Goal: Task Accomplishment & Management: Manage account settings

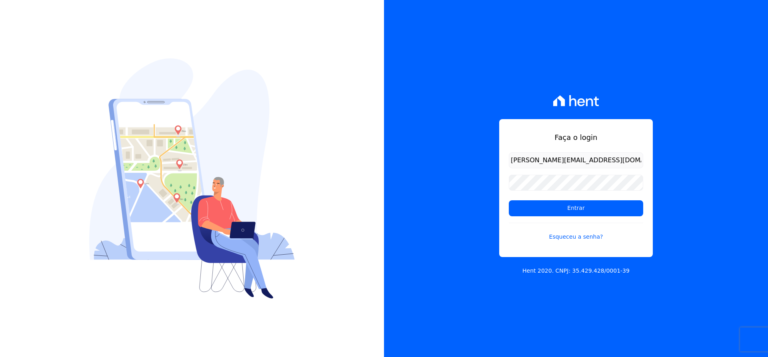
type input "michael@ribeirocervantes.com.br"
click at [509, 200] on input "Entrar" at bounding box center [576, 208] width 134 height 16
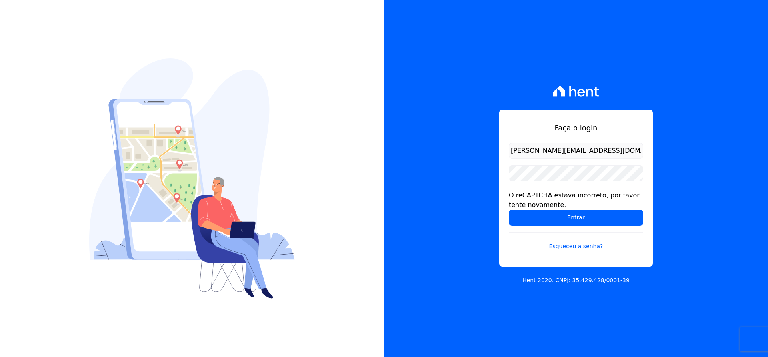
click at [633, 159] on form "michael@ribeirocervantes.com.br O reCAPTCHA estava incorreto, por favor tente n…" at bounding box center [576, 202] width 134 height 118
click at [631, 154] on input "michael@ribeirocervantes.com.br" at bounding box center [576, 151] width 134 height 16
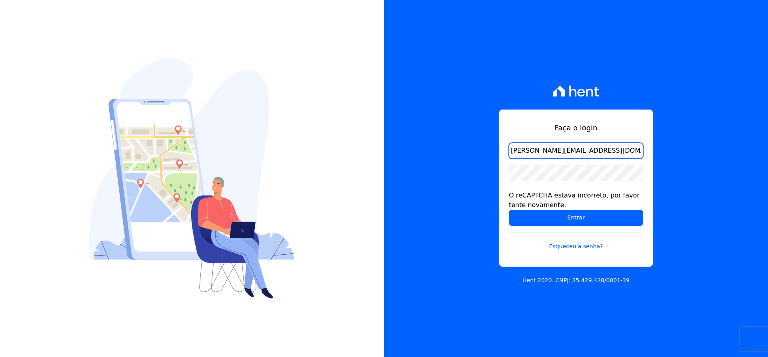
click at [631, 153] on input "michael@ribeirocervantes.com.br" at bounding box center [576, 151] width 134 height 16
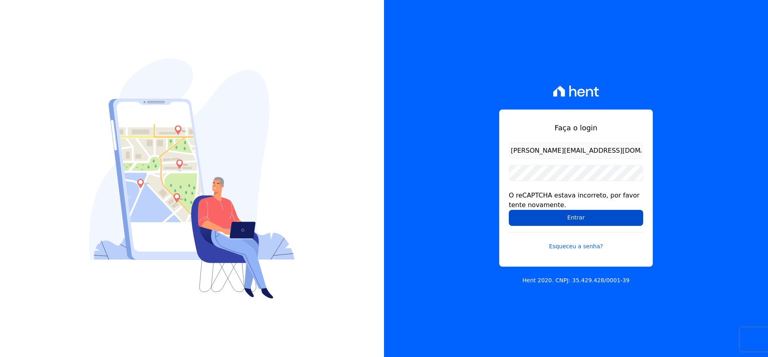
click at [597, 218] on input "Entrar" at bounding box center [576, 218] width 134 height 16
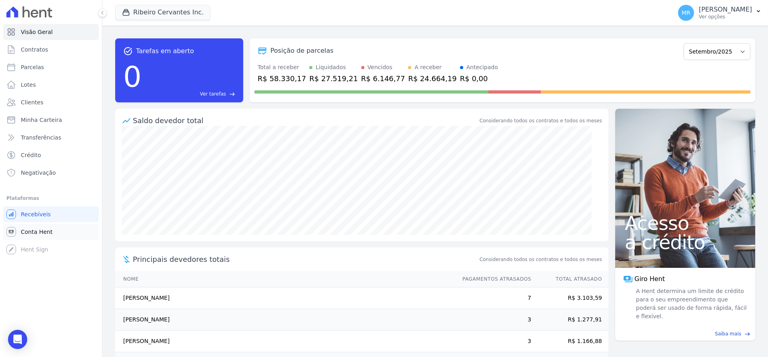
click at [46, 235] on span "Conta Hent" at bounding box center [37, 232] width 32 height 8
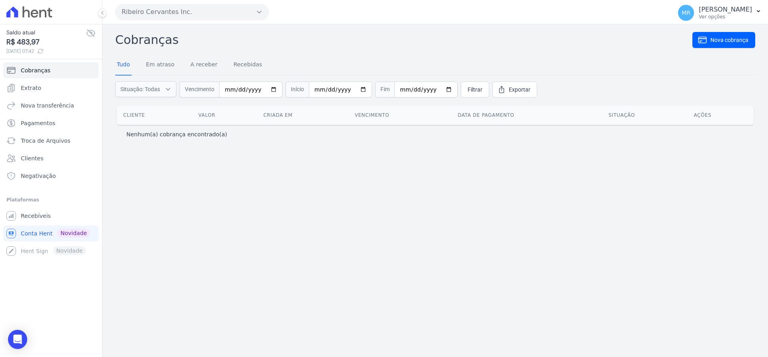
click at [44, 51] on icon at bounding box center [40, 51] width 6 height 6
click at [36, 216] on span "Recebíveis" at bounding box center [36, 216] width 30 height 8
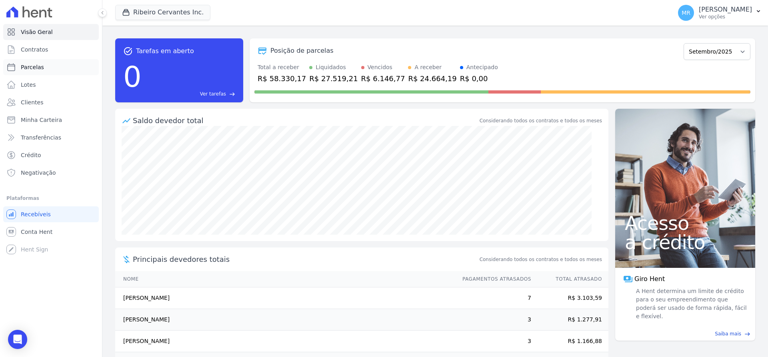
click at [40, 70] on span "Parcelas" at bounding box center [32, 67] width 23 height 8
select select
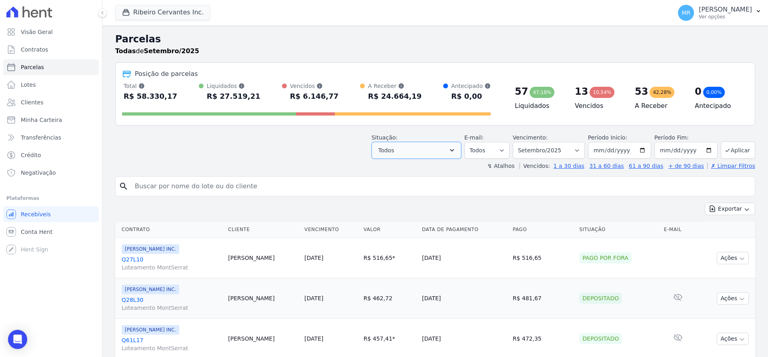
click at [456, 148] on icon "button" at bounding box center [452, 150] width 8 height 8
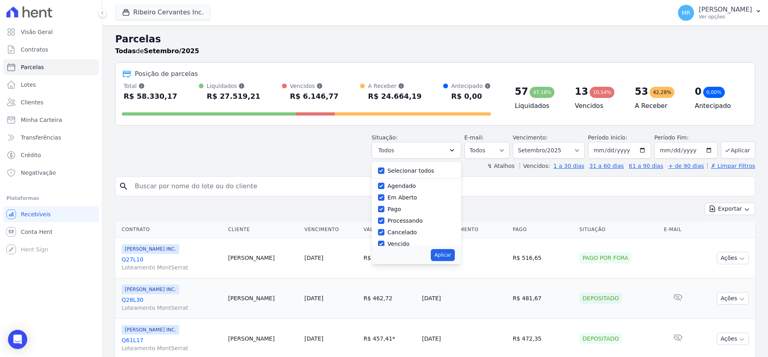
click at [431, 170] on label "Selecionar todos" at bounding box center [410, 171] width 47 height 6
click at [384, 170] on input "Selecionar todos" at bounding box center [381, 171] width 6 height 6
checkbox input "false"
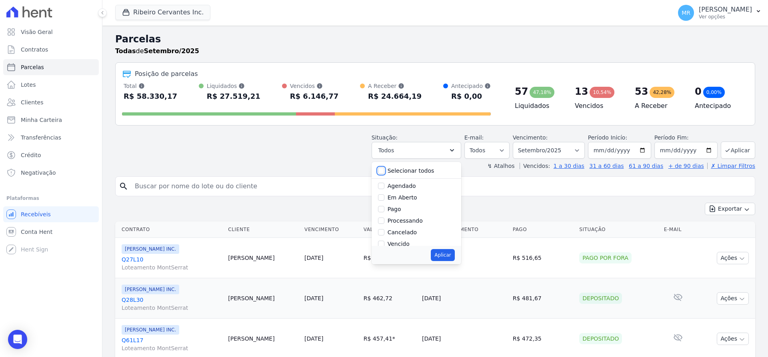
checkbox input "false"
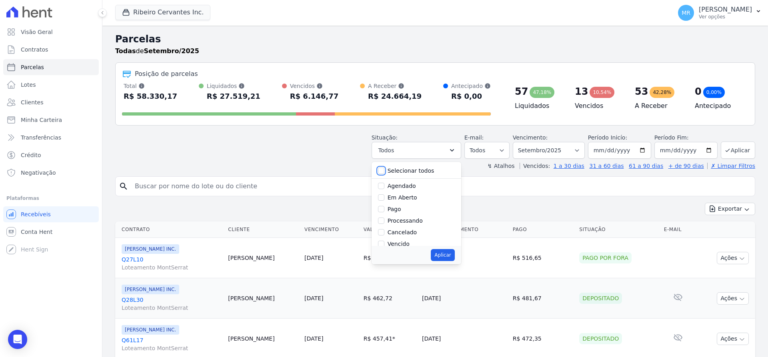
checkbox input "false"
click at [384, 190] on input "Vencido" at bounding box center [381, 190] width 6 height 6
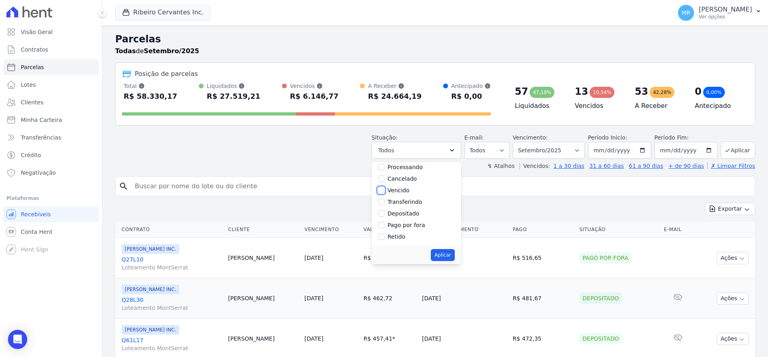
checkbox input "true"
click at [454, 252] on button "Aplicar" at bounding box center [443, 255] width 24 height 12
select select "overdue"
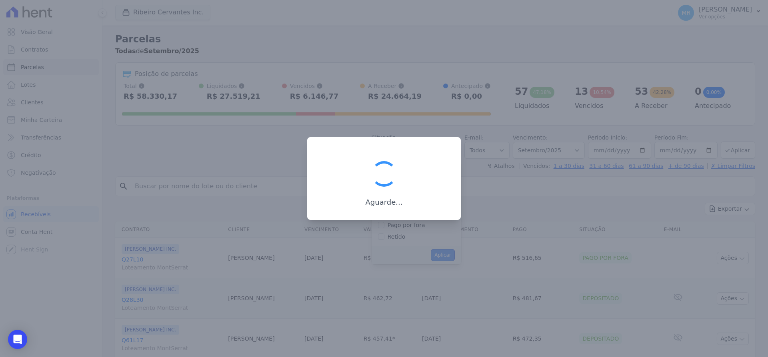
scroll to position [17, 0]
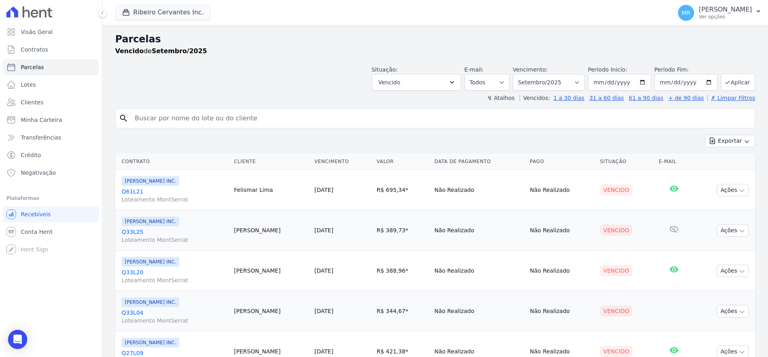
select select
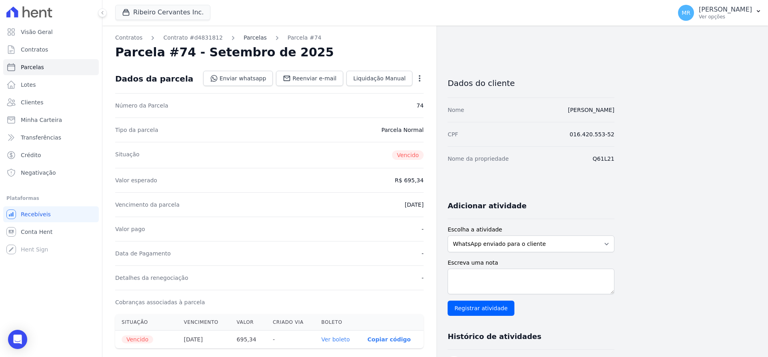
click at [243, 41] on link "Parcelas" at bounding box center [254, 38] width 23 height 8
click at [243, 36] on link "Parcelas" at bounding box center [254, 38] width 23 height 8
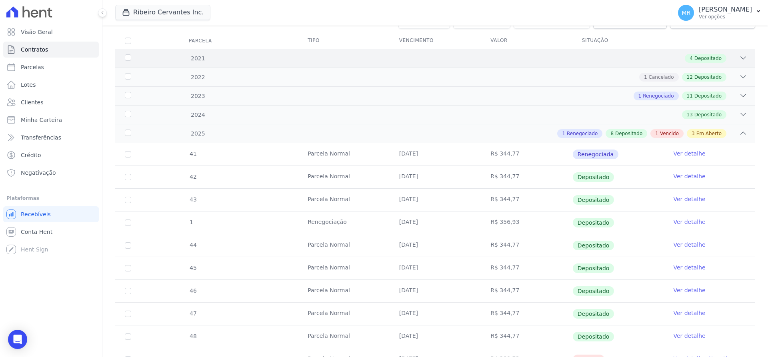
scroll to position [353, 0]
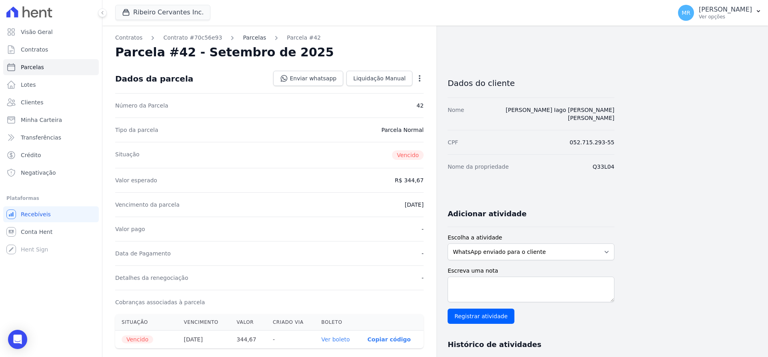
click at [243, 37] on link "Parcelas" at bounding box center [254, 38] width 23 height 8
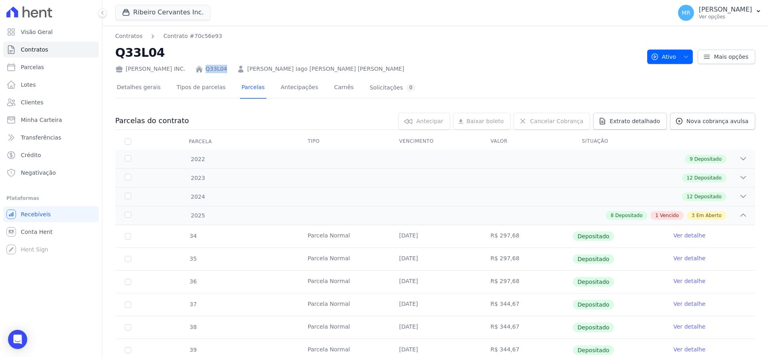
drag, startPoint x: 221, startPoint y: 69, endPoint x: 202, endPoint y: 70, distance: 19.2
click at [202, 70] on div "[PERSON_NAME] INC. Q33L04 [PERSON_NAME] Iago [PERSON_NAME] [PERSON_NAME]" at bounding box center [377, 68] width 525 height 12
copy link "Q33L04"
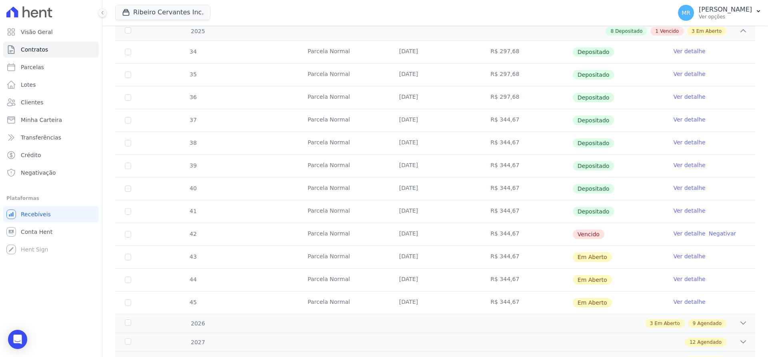
scroll to position [202, 0]
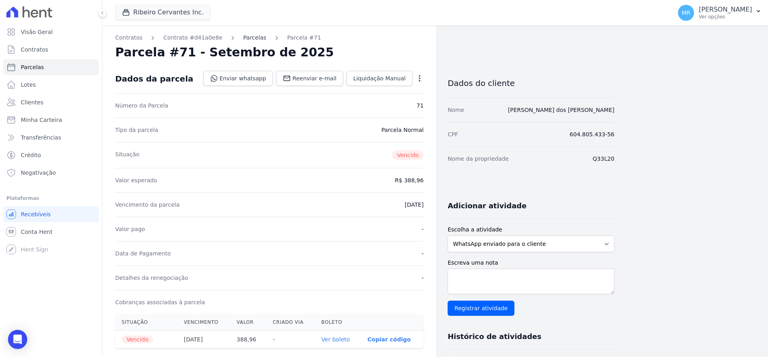
click at [243, 38] on link "Parcelas" at bounding box center [254, 38] width 23 height 8
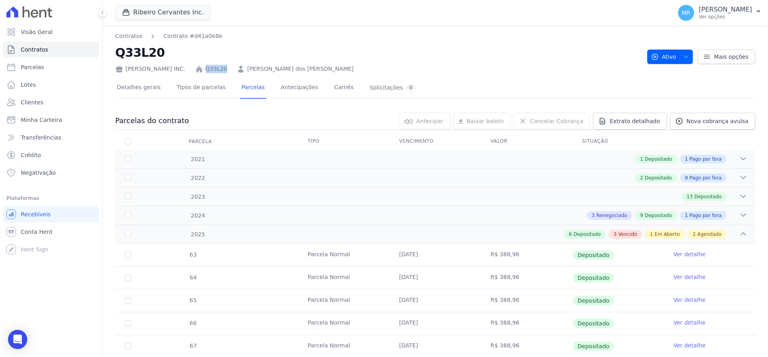
drag, startPoint x: 316, startPoint y: 70, endPoint x: 203, endPoint y: 62, distance: 113.4
click at [203, 62] on div "Ribeiro Cervantes INC. Q33L20 Natanael dos Santos Ferreira" at bounding box center [377, 68] width 525 height 12
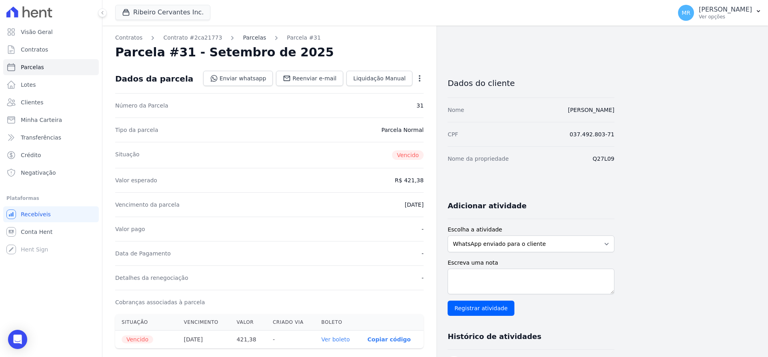
click at [243, 38] on link "Parcelas" at bounding box center [254, 38] width 23 height 8
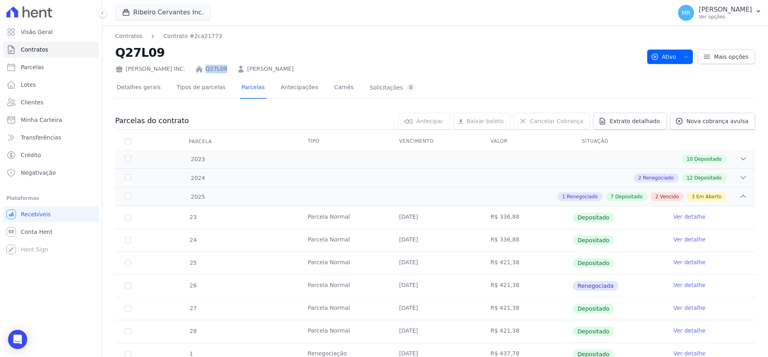
drag, startPoint x: 224, startPoint y: 70, endPoint x: 200, endPoint y: 66, distance: 23.5
click at [200, 66] on div "Ribeiro Cervantes INC. Q27L09 Gustavo Carmo Soares" at bounding box center [377, 68] width 525 height 12
copy link "Q27L09"
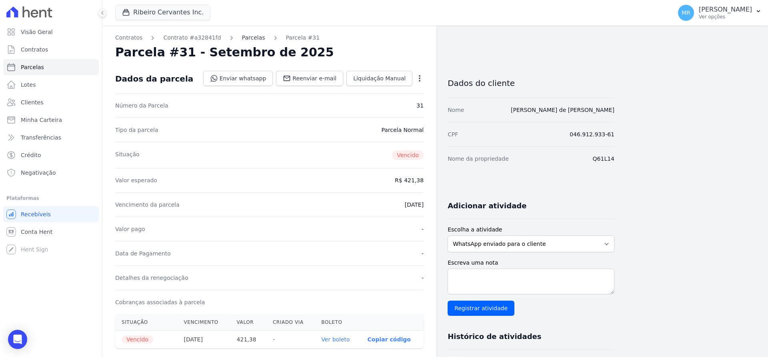
click at [249, 38] on link "Parcelas" at bounding box center [253, 38] width 23 height 8
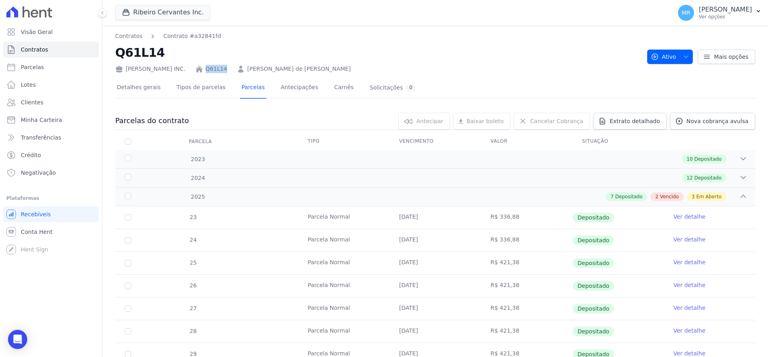
drag, startPoint x: 222, startPoint y: 67, endPoint x: 201, endPoint y: 64, distance: 21.0
click at [201, 64] on div "Ribeiro Cervantes INC. Q61L14 Patricia Lira de Sousa Santana" at bounding box center [377, 68] width 525 height 12
copy link "Q61L14"
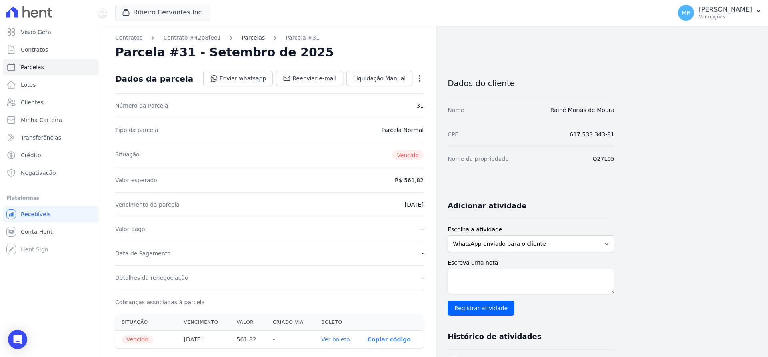
click at [243, 41] on link "Parcelas" at bounding box center [253, 38] width 23 height 8
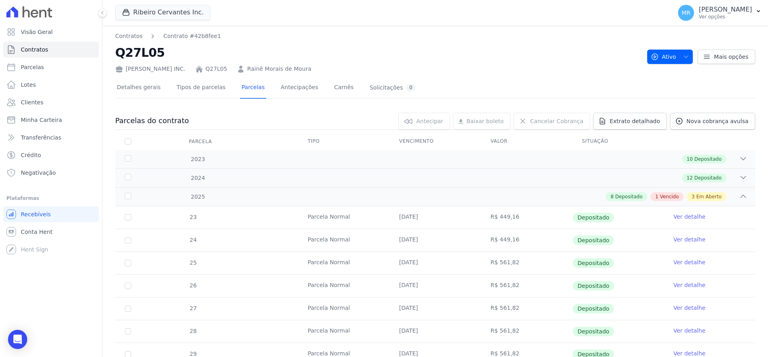
click at [173, 227] on tr "23 [GEOGRAPHIC_DATA] [DATE] R$ 449,16 Depositado Ver detalhe" at bounding box center [435, 217] width 640 height 22
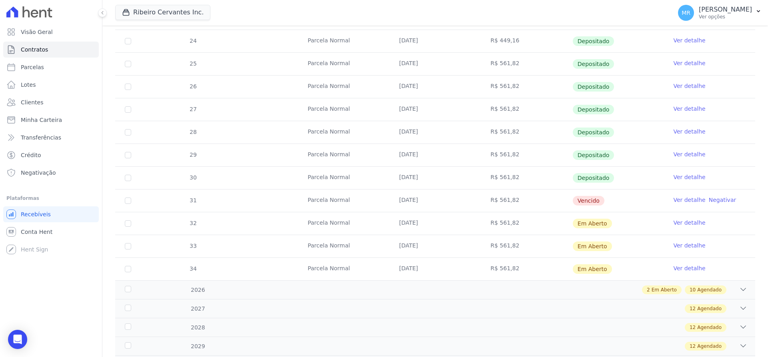
scroll to position [202, 0]
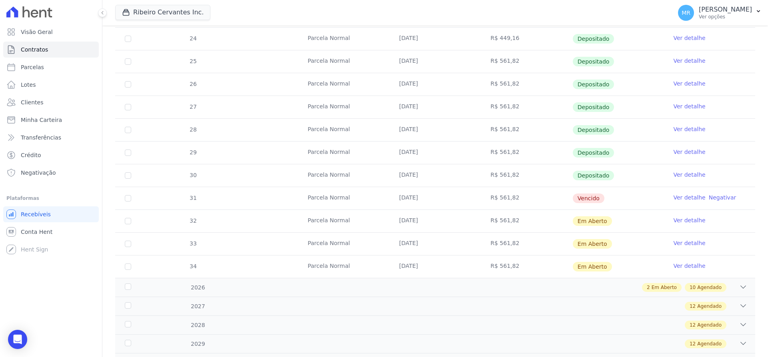
click at [732, 228] on td "Ver detalhe" at bounding box center [709, 221] width 92 height 22
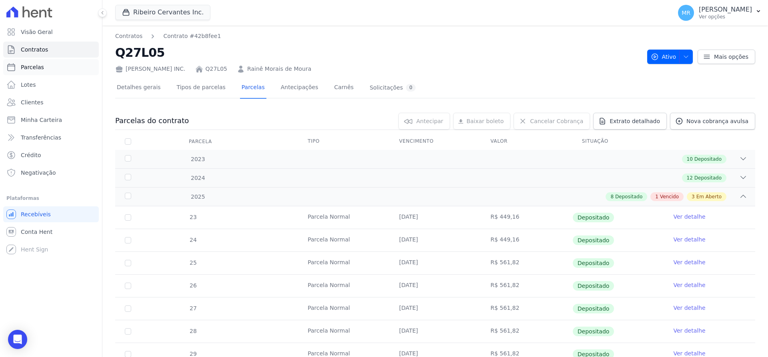
click at [37, 65] on span "Parcelas" at bounding box center [32, 67] width 23 height 8
select select
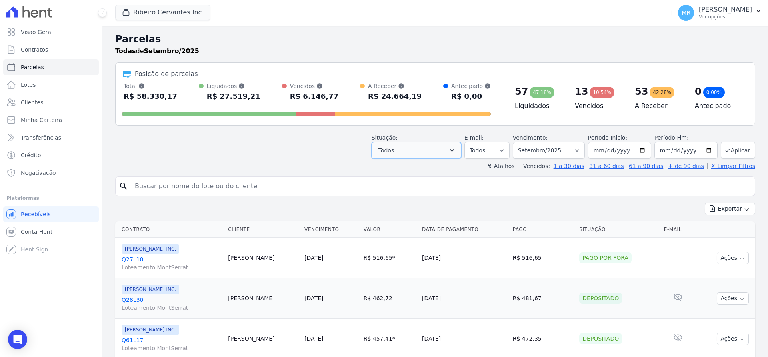
click at [426, 154] on button "Todos" at bounding box center [416, 150] width 90 height 17
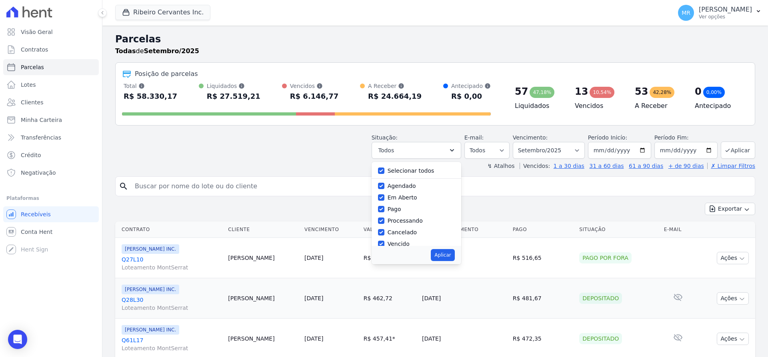
click at [426, 171] on label "Selecionar todos" at bounding box center [410, 171] width 47 height 6
click at [384, 171] on input "Selecionar todos" at bounding box center [381, 171] width 6 height 6
checkbox input "false"
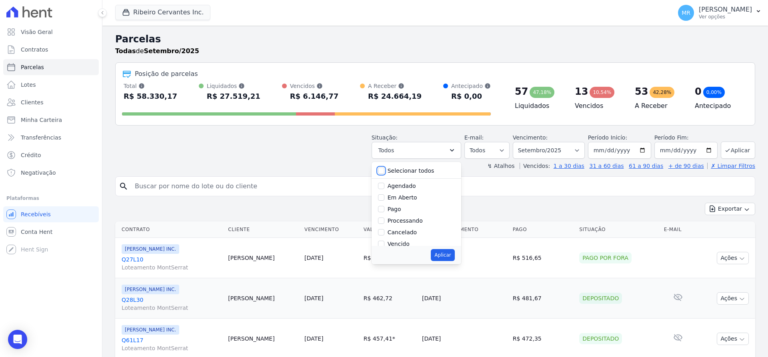
checkbox input "false"
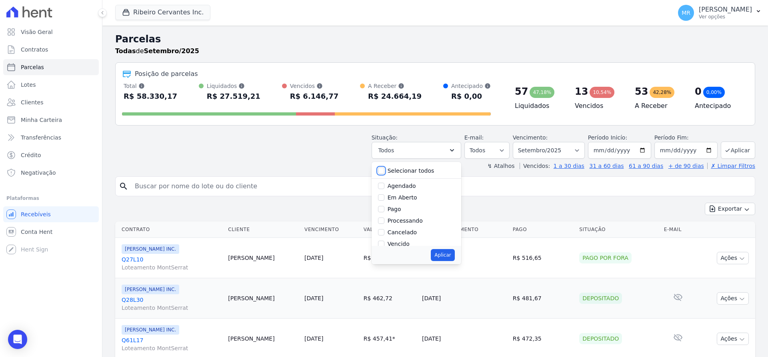
checkbox input "false"
click at [384, 190] on input "Vencido" at bounding box center [381, 190] width 6 height 6
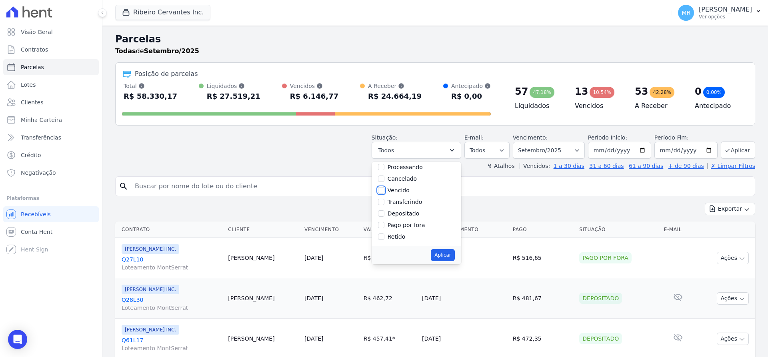
checkbox input "true"
click at [454, 258] on button "Aplicar" at bounding box center [443, 255] width 24 height 12
select select "overdue"
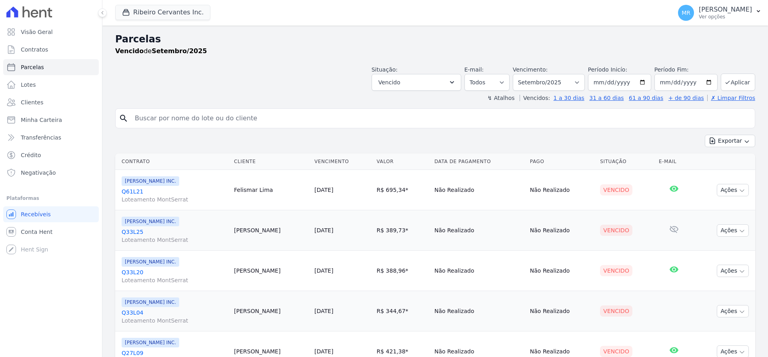
select select
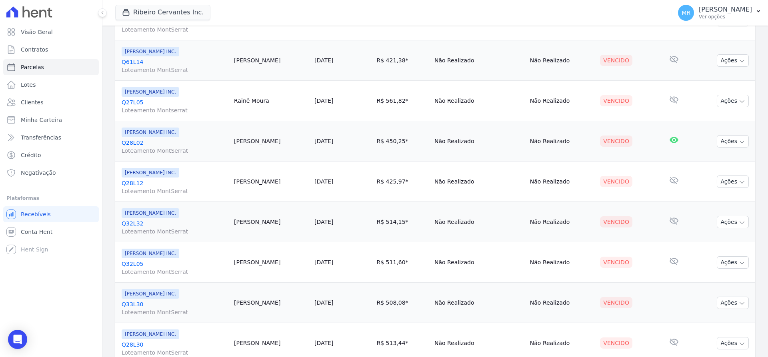
scroll to position [362, 0]
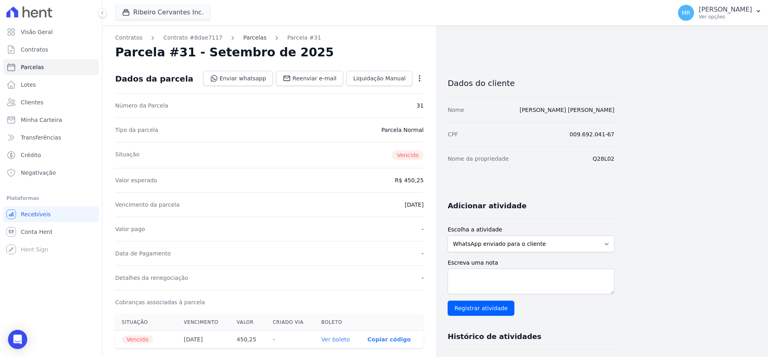
click at [243, 40] on link "Parcelas" at bounding box center [254, 38] width 23 height 8
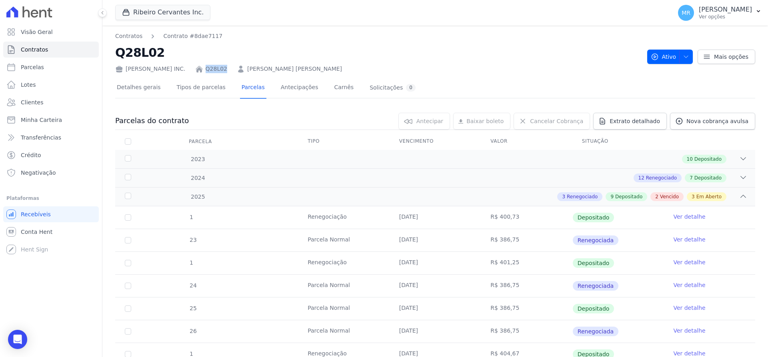
drag, startPoint x: 221, startPoint y: 70, endPoint x: 201, endPoint y: 69, distance: 20.1
click at [201, 69] on div "Ribeiro Cervantes INC. Q28L02 Marcos Paulo Martins Ferreira" at bounding box center [377, 68] width 525 height 12
copy link "Q28L02"
click at [147, 219] on tr "1 Renegociação 27/01/2025 R$ 400,73 Depositado Ver detalhe" at bounding box center [435, 217] width 640 height 22
